Goal: Find specific page/section: Find specific page/section

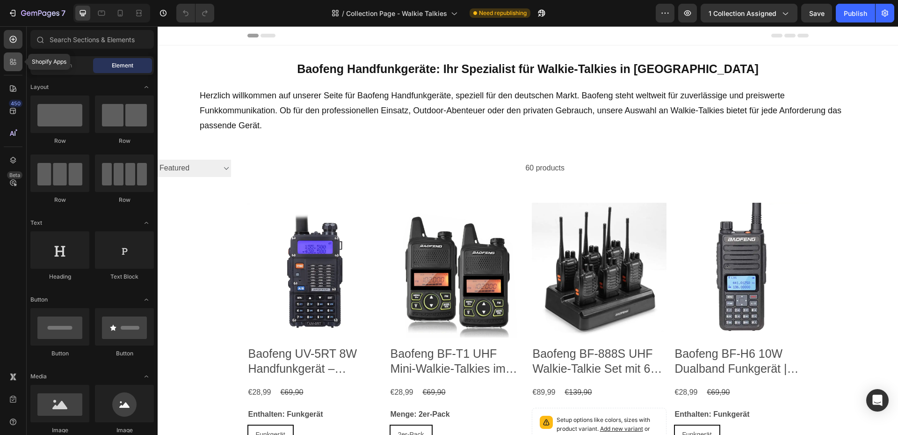
click at [8, 62] on icon at bounding box center [12, 61] width 9 height 9
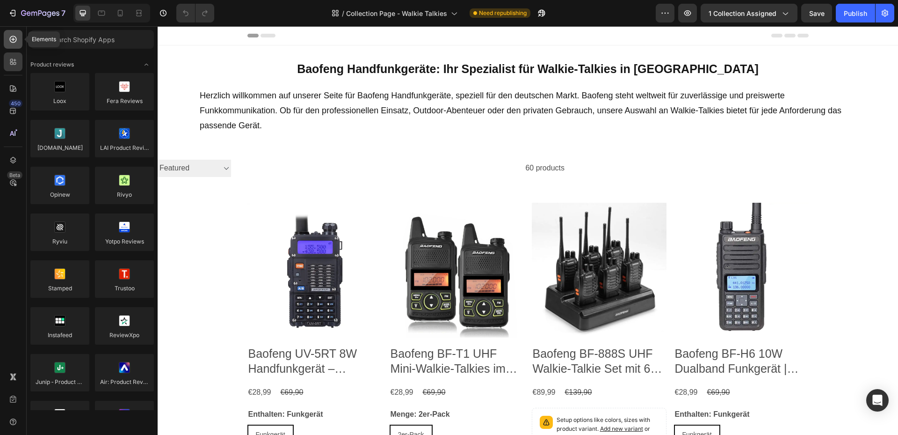
click at [11, 43] on icon at bounding box center [12, 39] width 9 height 9
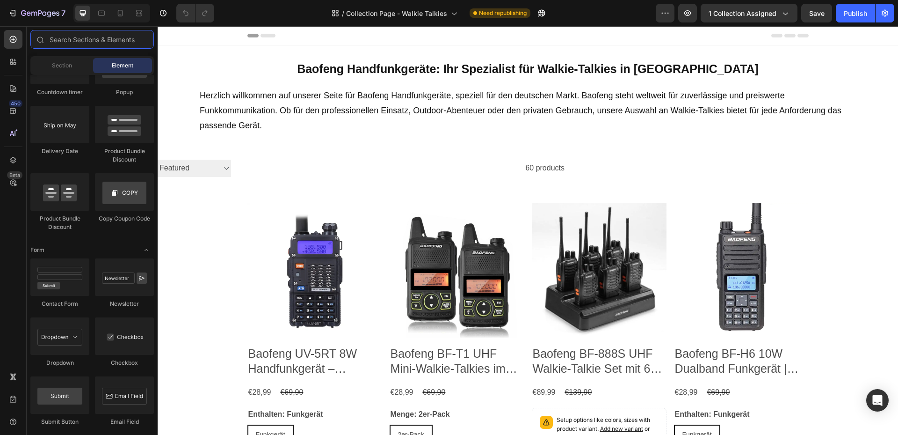
scroll to position [2199, 0]
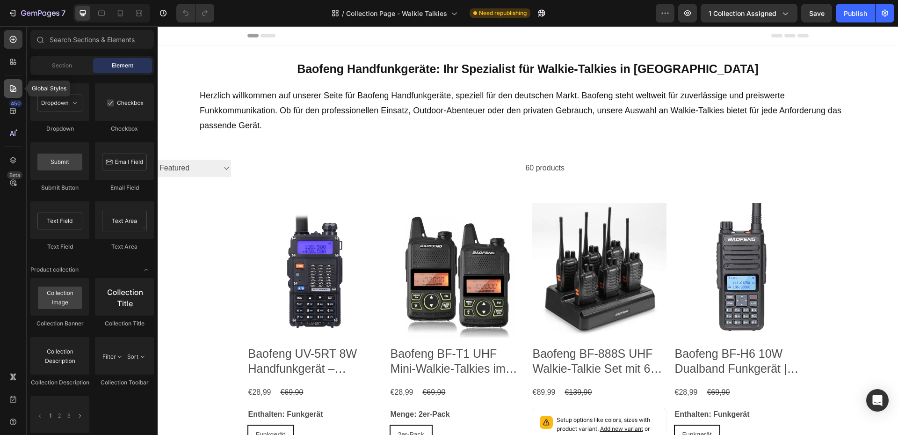
click at [14, 87] on icon at bounding box center [12, 88] width 9 height 9
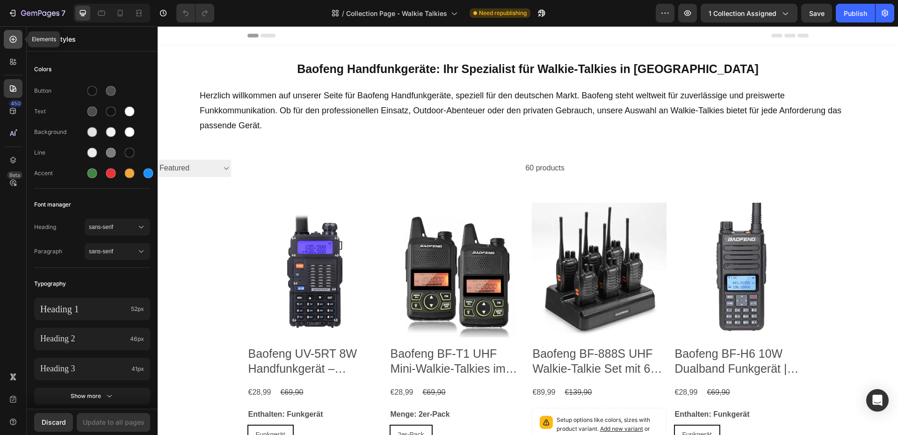
click at [15, 38] on icon at bounding box center [12, 39] width 9 height 9
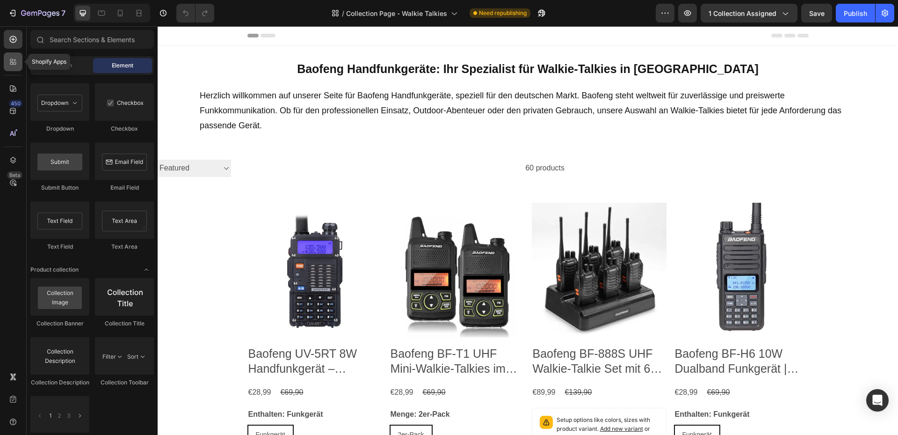
click at [13, 63] on icon at bounding box center [12, 61] width 9 height 9
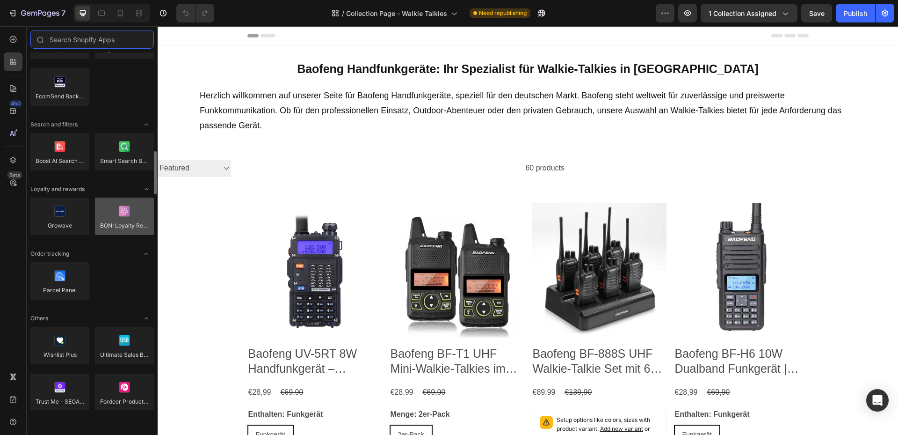
scroll to position [1450, 0]
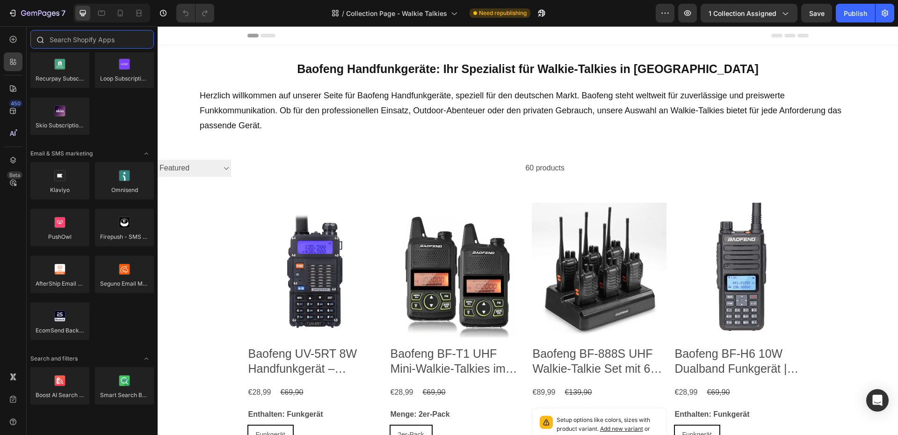
click at [97, 40] on input "text" at bounding box center [92, 39] width 124 height 19
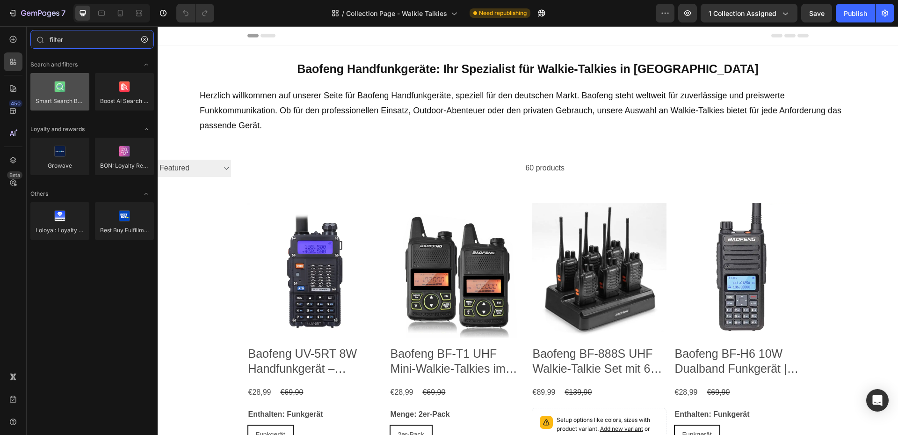
type input "filter"
click at [64, 87] on div at bounding box center [59, 91] width 59 height 37
click at [69, 94] on div at bounding box center [59, 91] width 59 height 37
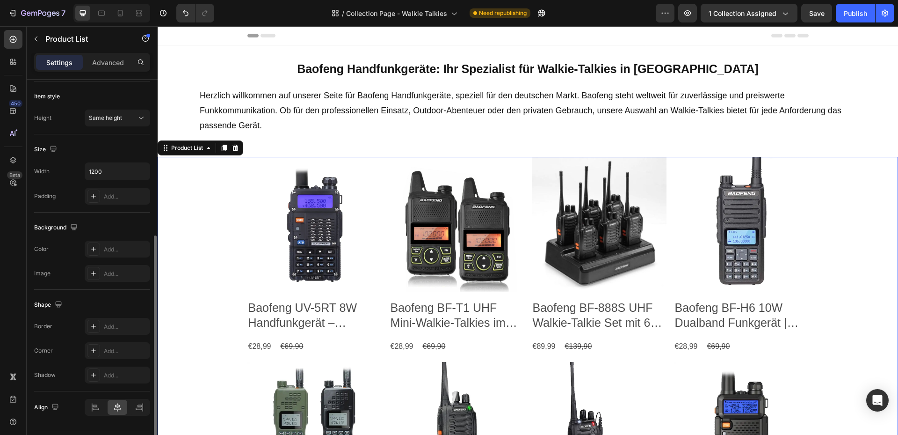
scroll to position [306, 0]
